Goal: Check status

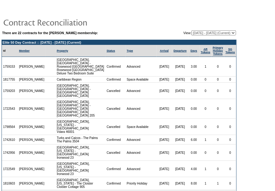
drag, startPoint x: 146, startPoint y: 109, endPoint x: 145, endPoint y: 105, distance: 4.1
click at [146, 109] on td "Advanced" at bounding box center [141, 109] width 31 height 20
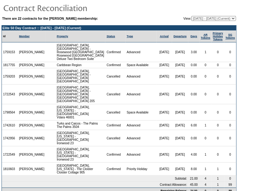
scroll to position [21, 0]
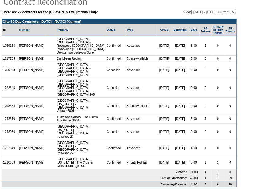
click at [137, 88] on td "Advanced" at bounding box center [141, 88] width 31 height 20
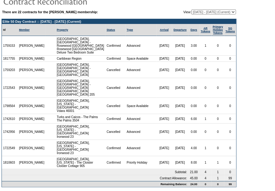
click at [114, 101] on td "Cancelled" at bounding box center [116, 106] width 20 height 16
click at [141, 119] on td "Advanced" at bounding box center [141, 119] width 31 height 10
click at [199, 5] on td at bounding box center [119, 1] width 235 height 12
click at [200, 8] on table "There are 22 contracts for the [PERSON_NAME] membership: View: [DATE] - [DATE] …" at bounding box center [119, 86] width 238 height 206
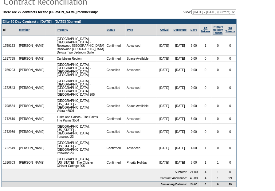
click at [202, 11] on select "[DATE] - [DATE] [DATE] - [DATE] [DATE] - [DATE] [DATE] - [DATE] [DATE] - [DATE]…" at bounding box center [214, 12] width 45 height 5
select select "139780"
click at [192, 10] on select "[DATE] - [DATE] [DATE] - [DATE] [DATE] - [DATE] [DATE] - [DATE] [DATE] - [DATE]…" at bounding box center [214, 12] width 45 height 5
